Goal: Task Accomplishment & Management: Manage account settings

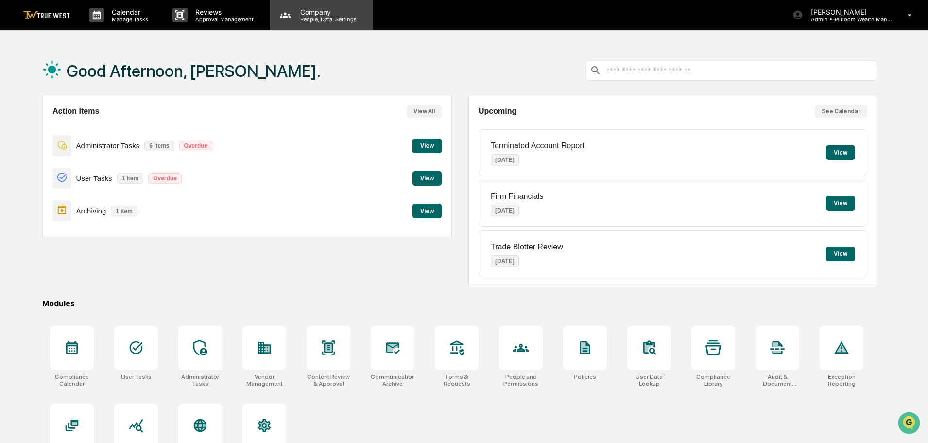
click at [303, 16] on p "People, Data, Settings" at bounding box center [326, 19] width 69 height 7
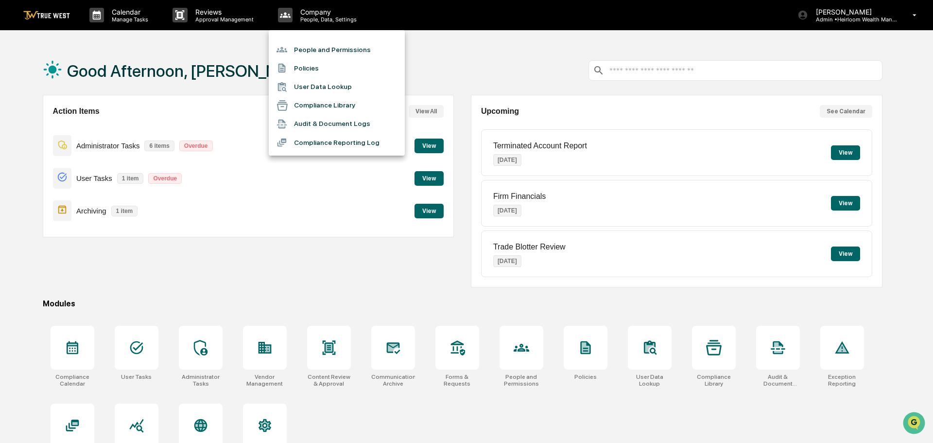
click at [314, 52] on li "People and Permissions" at bounding box center [337, 49] width 136 height 18
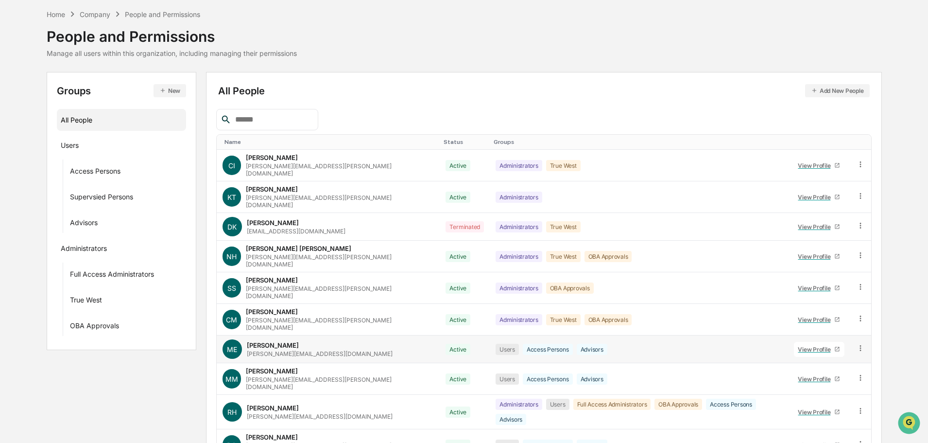
scroll to position [65, 0]
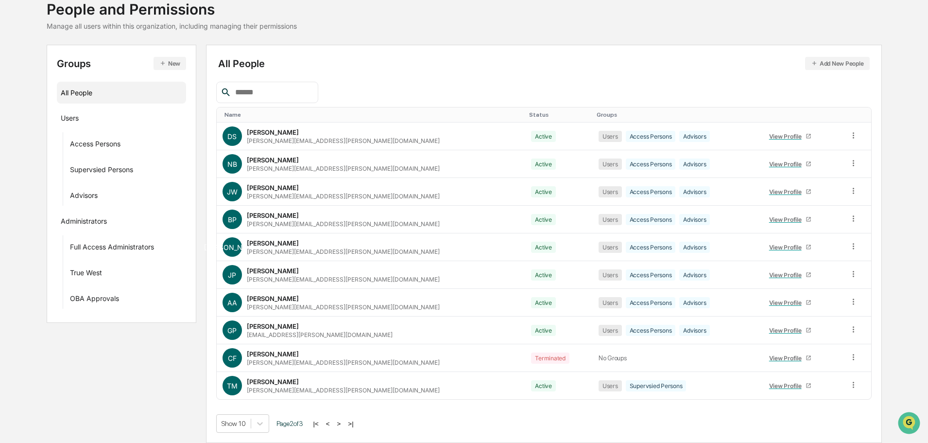
click at [343, 426] on button ">" at bounding box center [339, 423] width 10 height 8
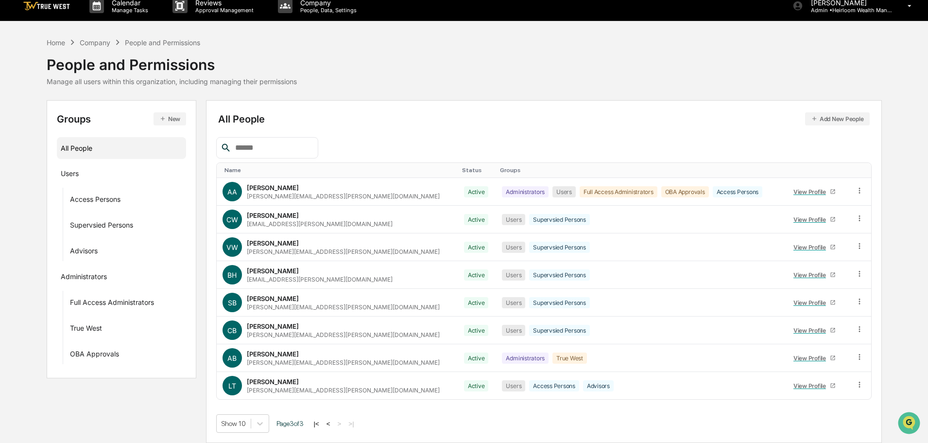
scroll to position [9, 0]
click at [795, 385] on div "View Profile" at bounding box center [811, 385] width 36 height 7
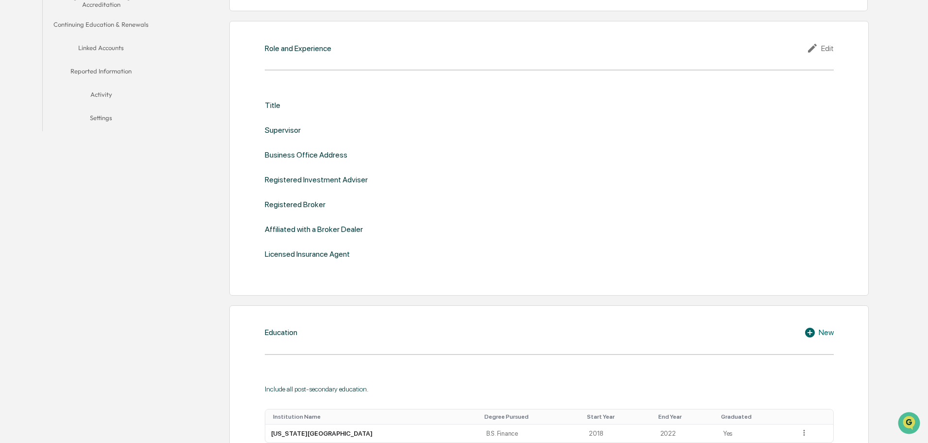
scroll to position [112, 0]
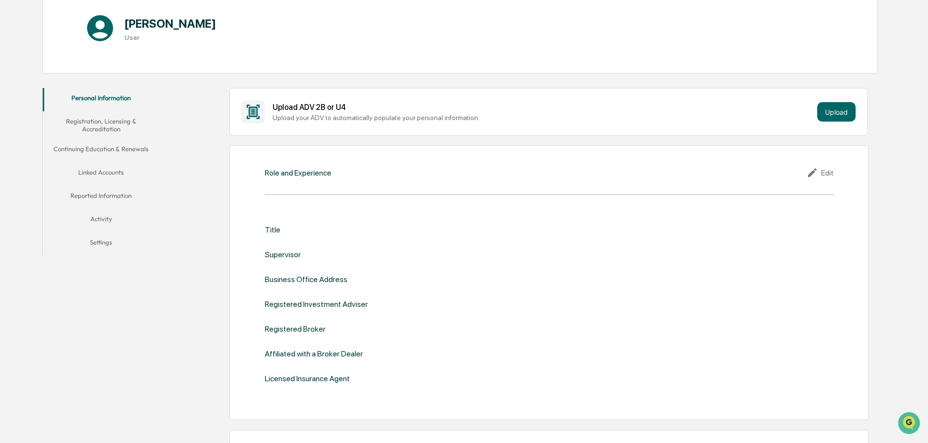
click at [101, 123] on button "Registration, Licensing & Accreditation" at bounding box center [101, 125] width 117 height 28
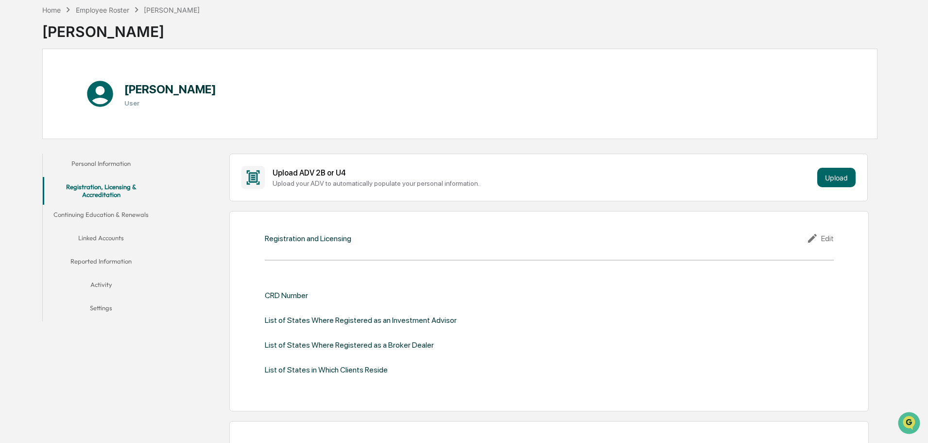
scroll to position [30, 0]
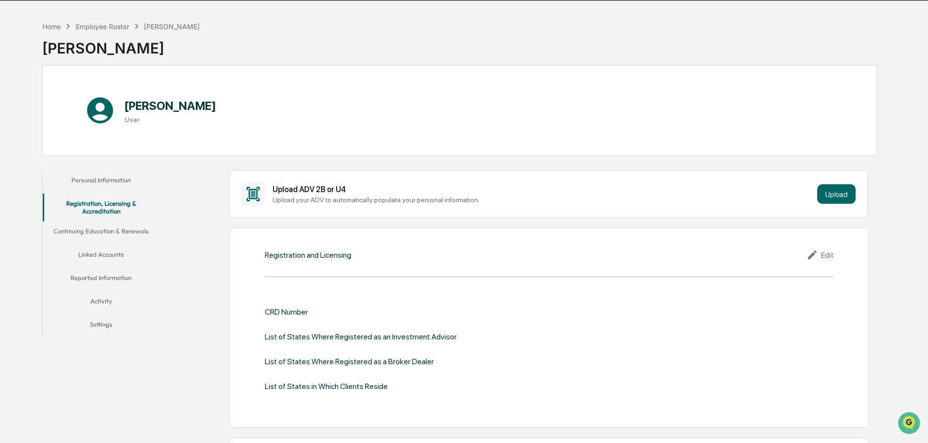
click at [100, 232] on button "Continuing Education & Renewals" at bounding box center [101, 232] width 117 height 23
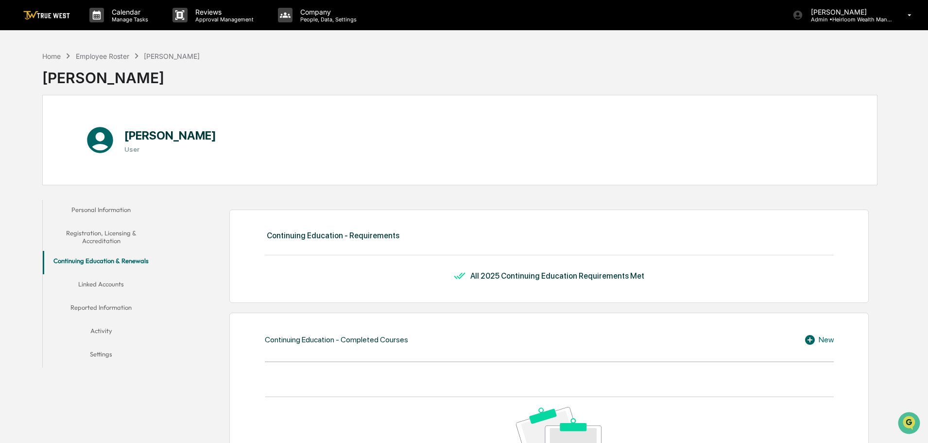
click at [112, 284] on button "Linked Accounts" at bounding box center [101, 285] width 117 height 23
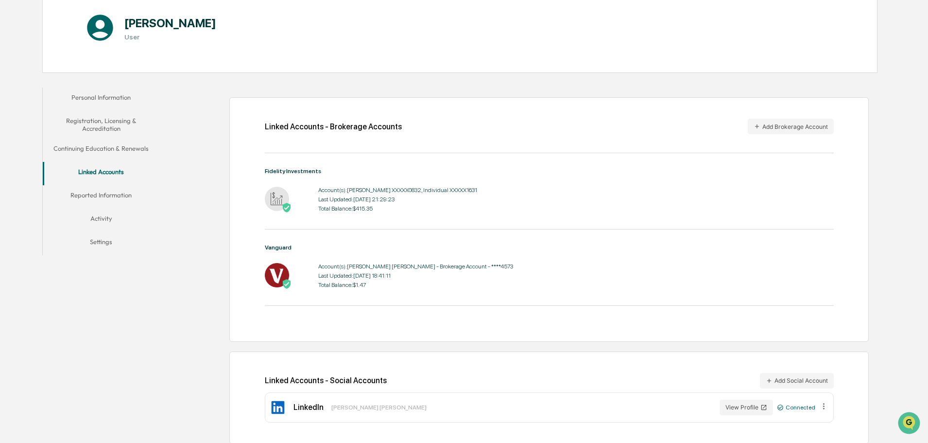
scroll to position [118, 0]
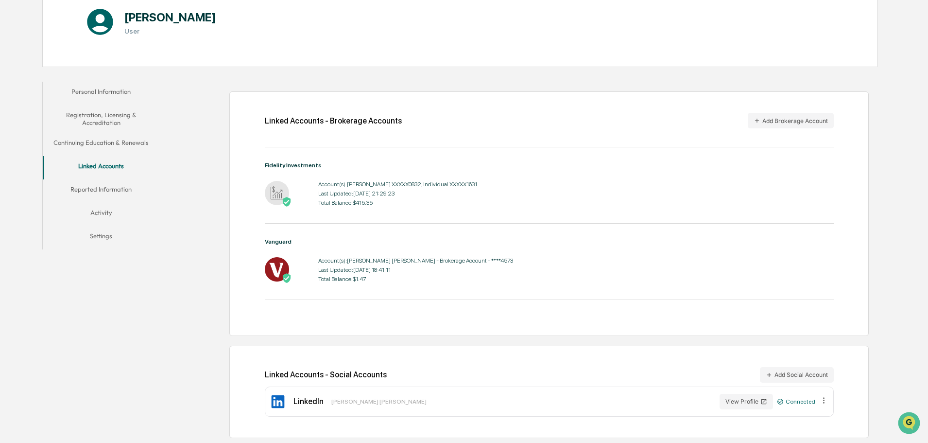
click at [111, 189] on button "Reported Information" at bounding box center [101, 190] width 117 height 23
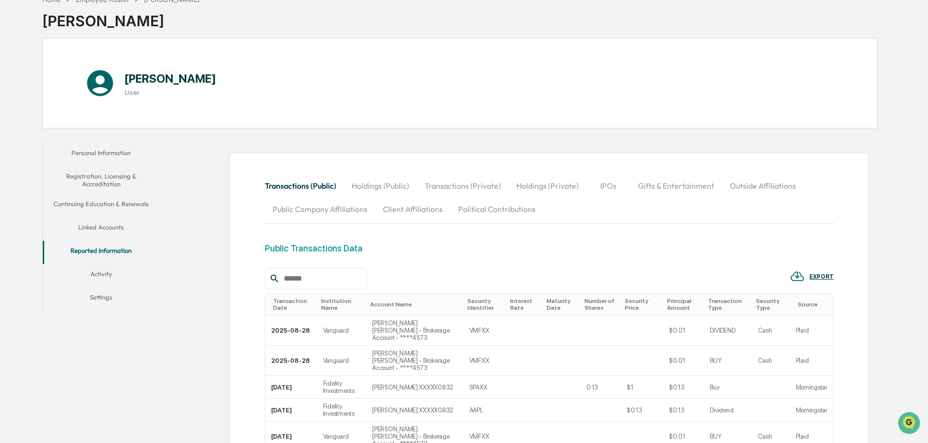
scroll to position [31, 0]
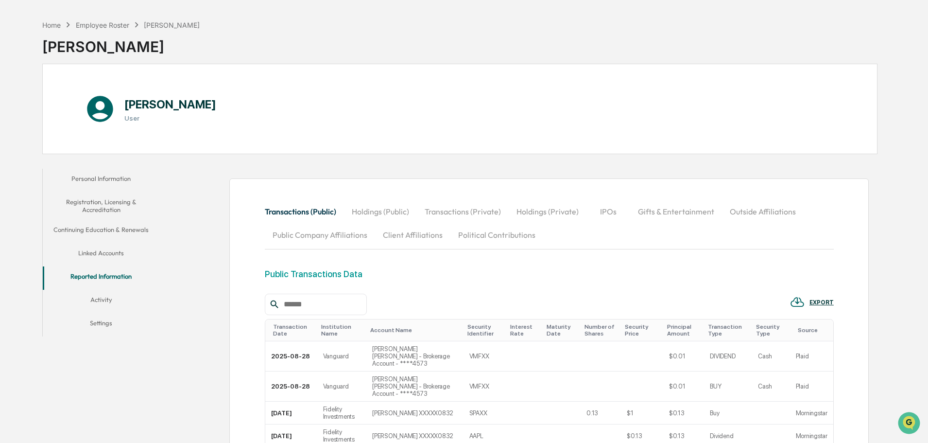
click at [105, 299] on button "Activity" at bounding box center [101, 301] width 117 height 23
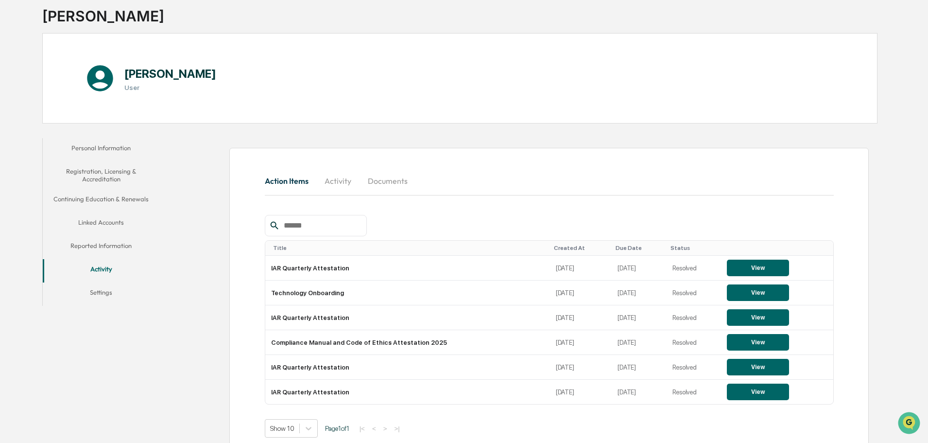
scroll to position [83, 0]
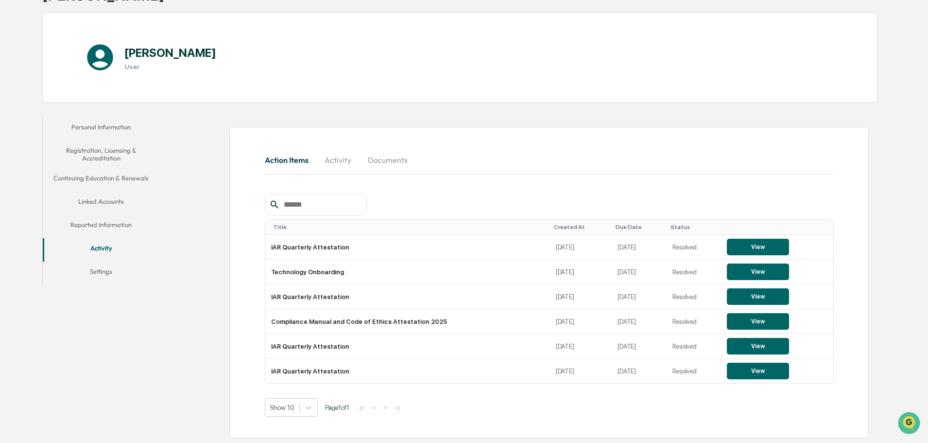
click at [105, 271] on button "Settings" at bounding box center [101, 272] width 117 height 23
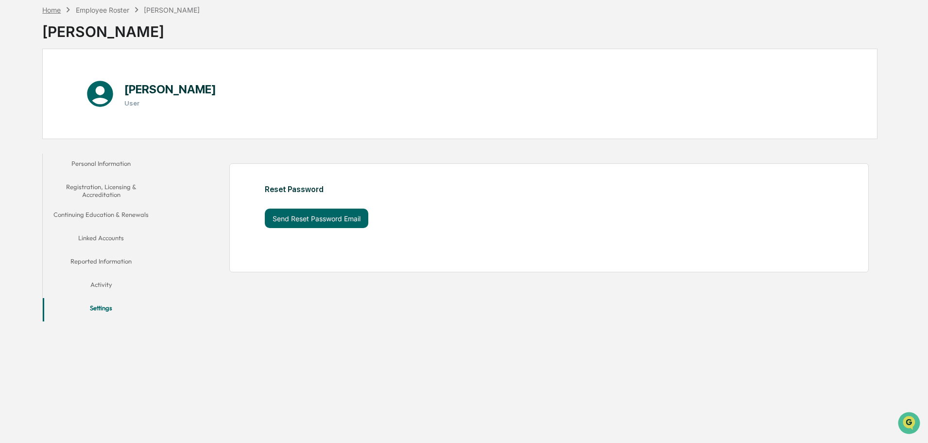
click at [50, 14] on div "Home" at bounding box center [51, 10] width 18 height 8
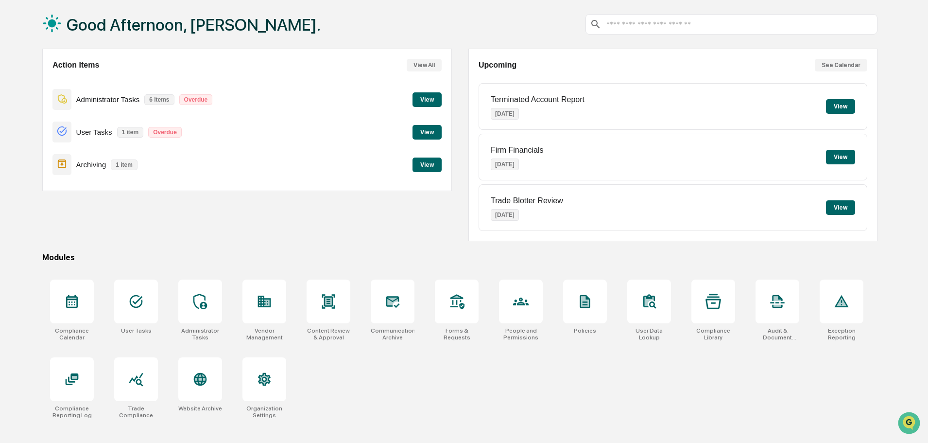
click at [428, 131] on button "View" at bounding box center [426, 132] width 29 height 15
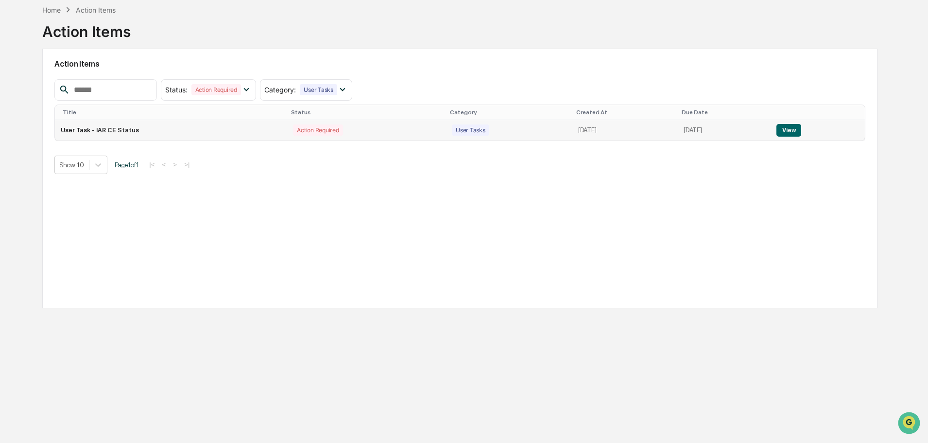
click at [789, 133] on button "View" at bounding box center [788, 130] width 25 height 13
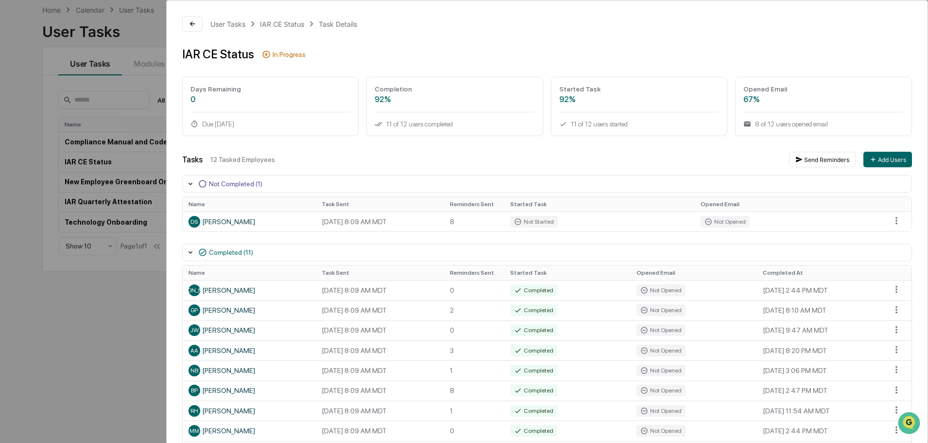
click at [53, 306] on div "User Tasks IAR CE Status Task Details IAR CE Status In Progress Days Remaining …" at bounding box center [464, 221] width 928 height 443
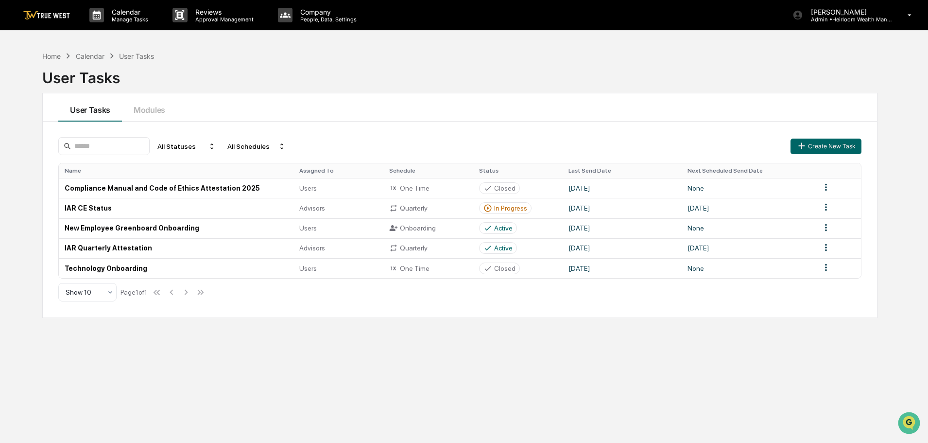
click at [52, 17] on img at bounding box center [46, 15] width 47 height 9
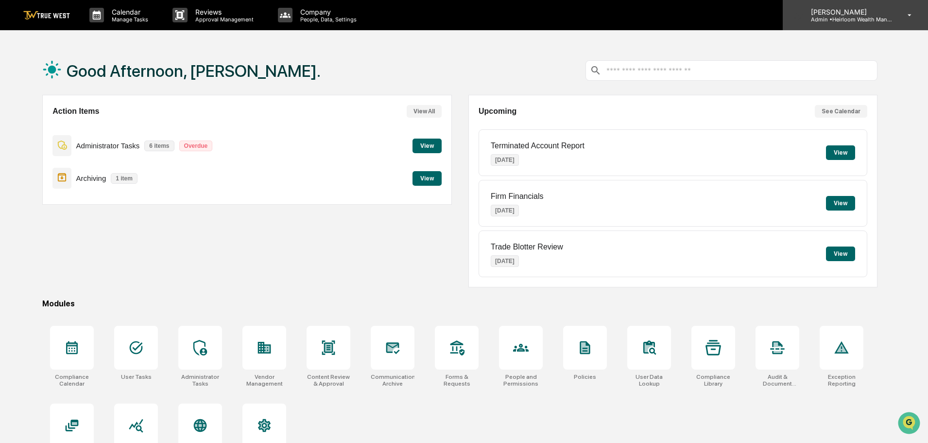
click at [908, 12] on icon at bounding box center [909, 15] width 17 height 9
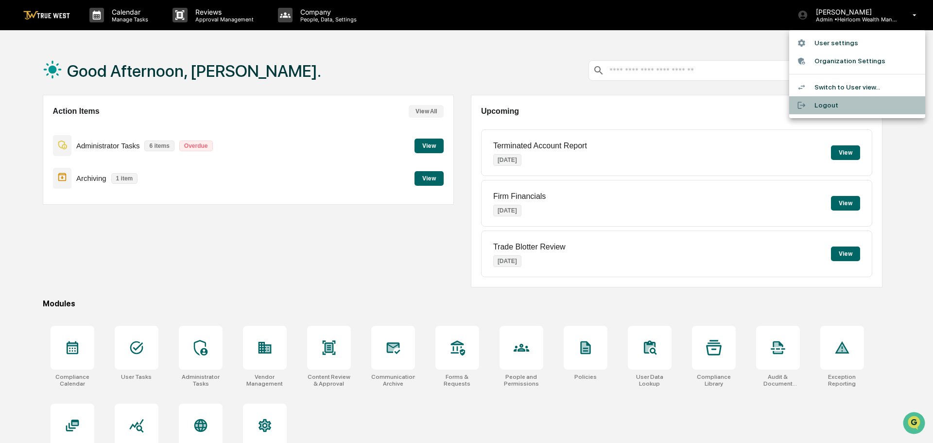
click at [829, 103] on li "Logout" at bounding box center [857, 105] width 136 height 18
